Goal: Task Accomplishment & Management: Manage account settings

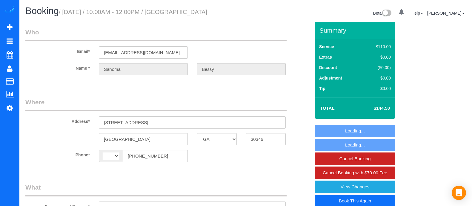
select select "GA"
select select "string:[GEOGRAPHIC_DATA]"
select select "object:605"
select select "string:fspay-dfc12e2e-9780-42c2-be2c-1d3071382e45"
select select "2"
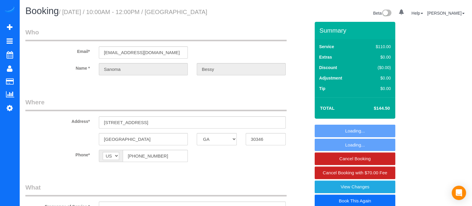
select select "spot1"
select select "number:3"
select select "number:6"
select select "object:753"
select select "2"
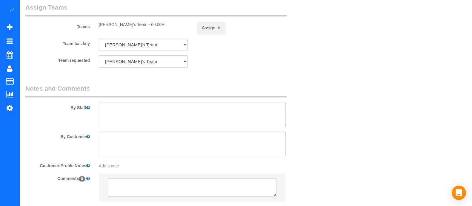
scroll to position [644, 0]
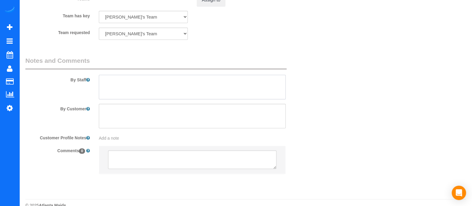
paste textarea "Good morning, This is Sanoma Erutere-Bessy. Address: 70 Perimeter Center East A…"
click at [210, 84] on textarea at bounding box center [192, 87] width 187 height 24
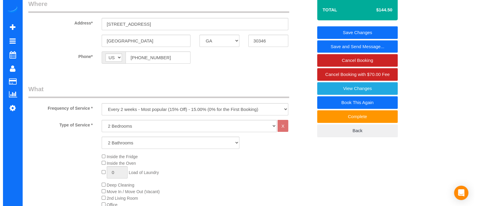
scroll to position [0, 0]
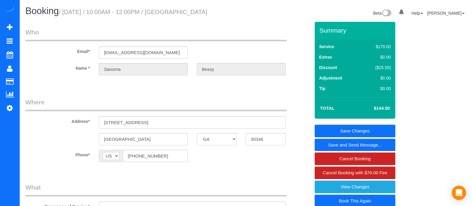
type textarea "Good morning, This is Sanoma Erutere-Bessy. Address: 70 Perimeter Center East A…"
click at [357, 130] on link "Save Changes" at bounding box center [354, 130] width 81 height 13
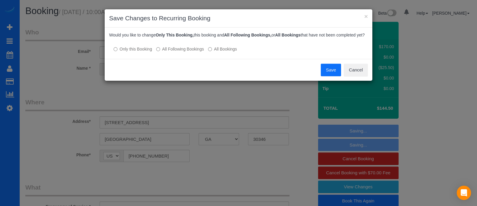
click at [169, 49] on label "All Following Bookings" at bounding box center [180, 49] width 48 height 6
click at [218, 49] on label "All Bookings" at bounding box center [222, 49] width 29 height 6
click at [323, 72] on button "Save" at bounding box center [331, 70] width 20 height 13
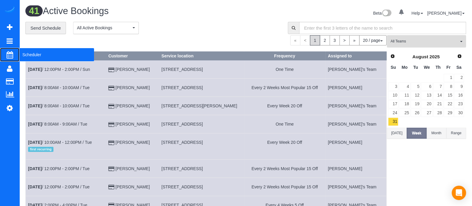
click at [31, 54] on span "Scheduler" at bounding box center [56, 55] width 75 height 14
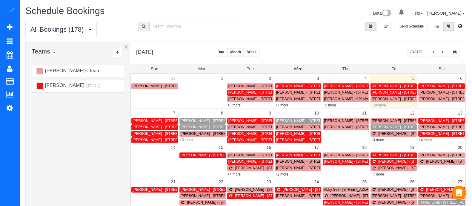
click at [379, 103] on link "+10 more" at bounding box center [378, 105] width 15 height 4
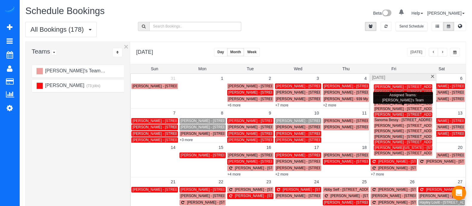
click at [383, 109] on span "Harrison Cassada - 275 13th St Ne, Apt 710, Atlanta, GA 30309" at bounding box center [407, 109] width 67 height 4
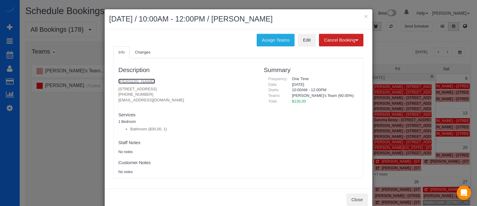
click at [134, 81] on link "Harrison Cassada" at bounding box center [136, 80] width 37 height 5
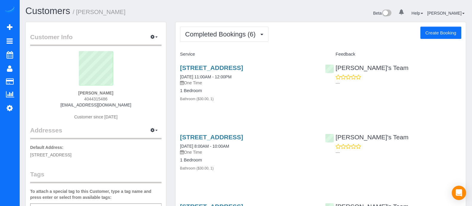
click at [260, 63] on div "[STREET_ADDRESS] [DATE] 11:00AM - 12:00PM One Time 1 Bedroom Bathroom ($30.00, …" at bounding box center [247, 86] width 145 height 54
click at [243, 65] on link "[STREET_ADDRESS]" at bounding box center [211, 67] width 63 height 7
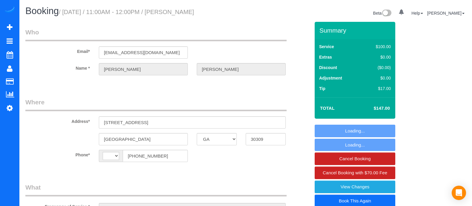
select select "GA"
select select "string:[GEOGRAPHIC_DATA]"
select select "string:fspay-a08d4e41-8a19-432f-8e0d-fae9c6f34f43"
select select "number:3"
select select "number:6"
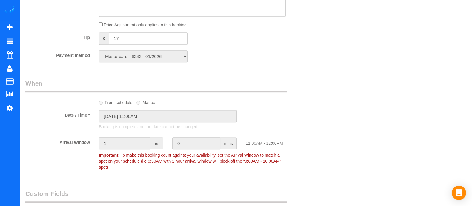
select select "object:769"
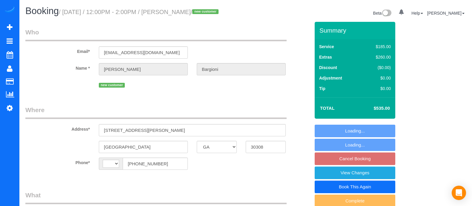
select select "GA"
select select "string:[GEOGRAPHIC_DATA]"
select select "object:653"
select select "string:fspay-95526da2-7107-4d92-b741-c9ecd654e202"
select select "number:3"
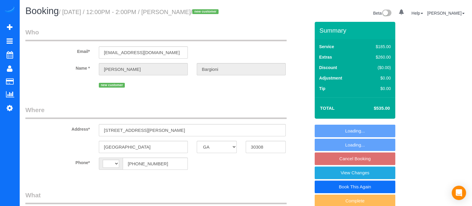
select select "number:6"
select select "3"
select select "spot3"
select select "3"
select select "object:771"
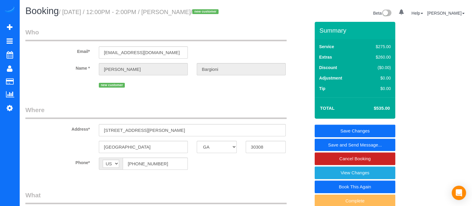
click at [352, 151] on link "Save and Send Message..." at bounding box center [354, 144] width 81 height 13
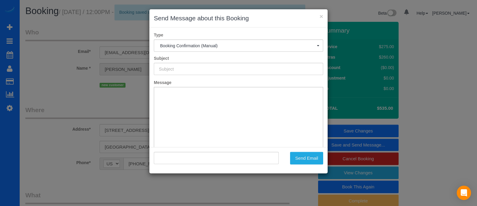
type input "Booking Confirmed!"
type input ""[PERSON_NAME]" <[EMAIL_ADDRESS][DOMAIN_NAME]>"
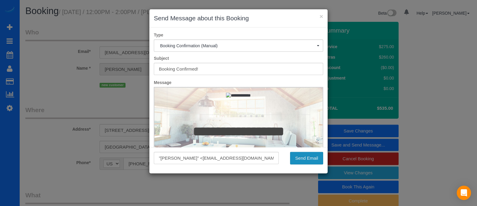
click at [308, 156] on button "Send Email" at bounding box center [306, 158] width 33 height 13
